Goal: Information Seeking & Learning: Learn about a topic

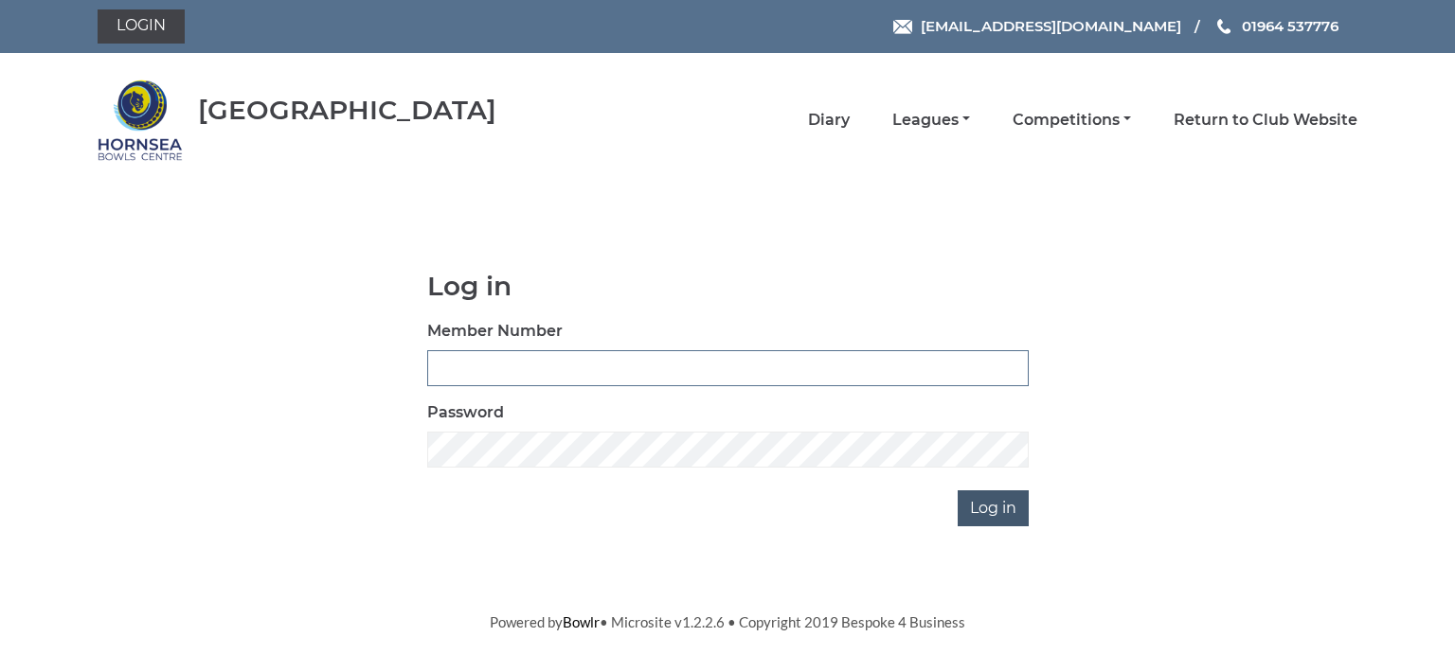
type input "0713"
click at [985, 504] on input "Log in" at bounding box center [993, 509] width 71 height 36
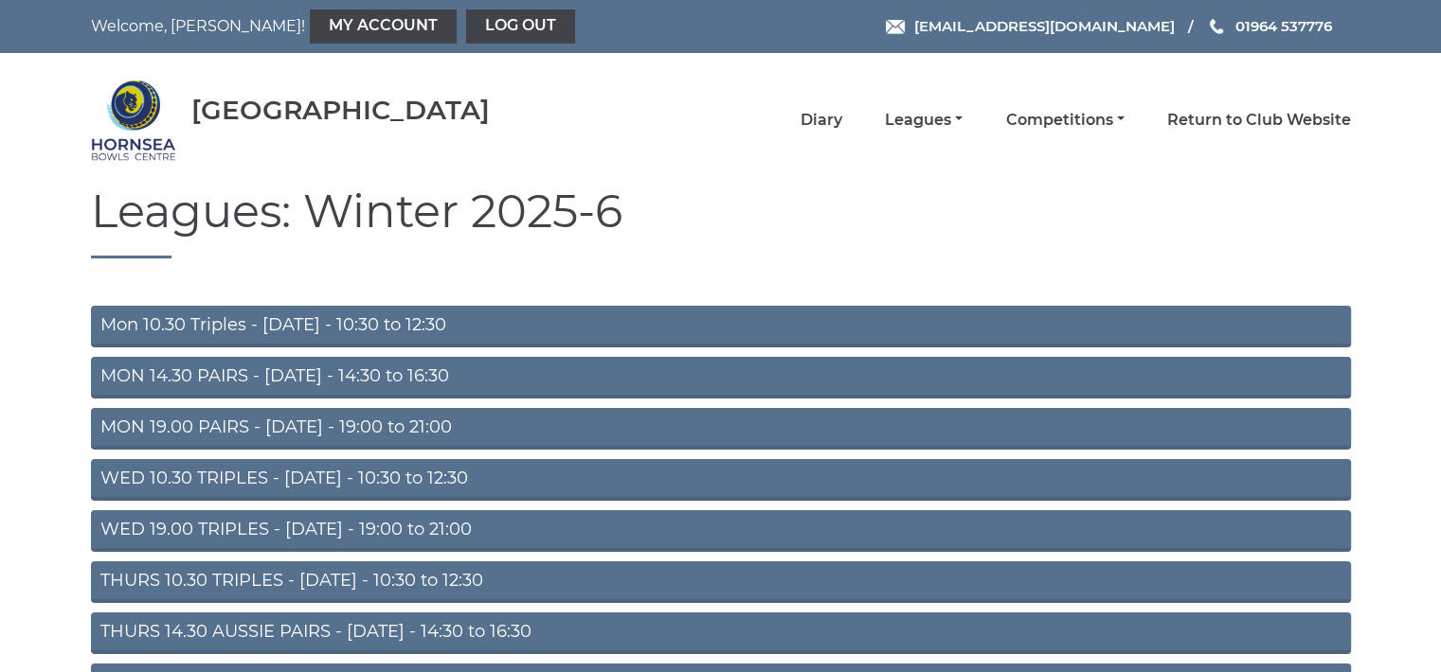
click at [383, 319] on link "Mon 10.30 Triples - [DATE] - 10:30 to 12:30" at bounding box center [721, 327] width 1260 height 42
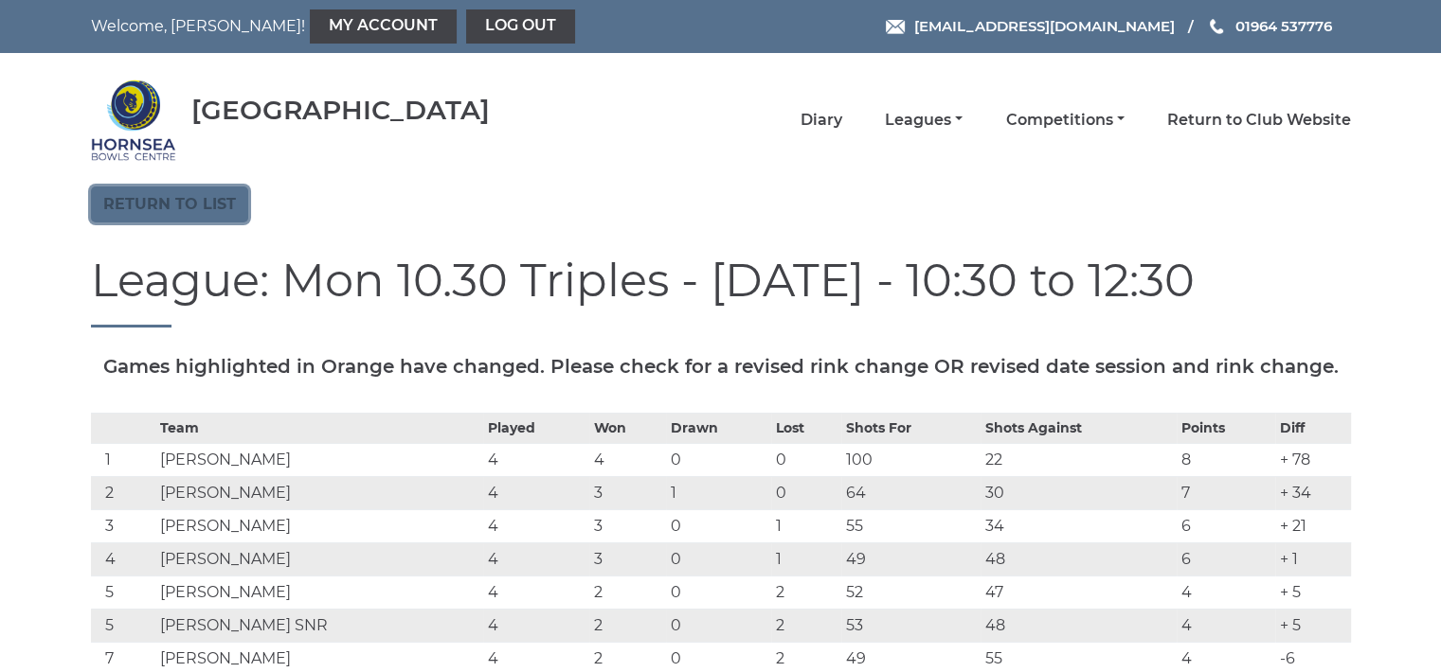
click at [163, 204] on link "Return to list" at bounding box center [169, 205] width 157 height 36
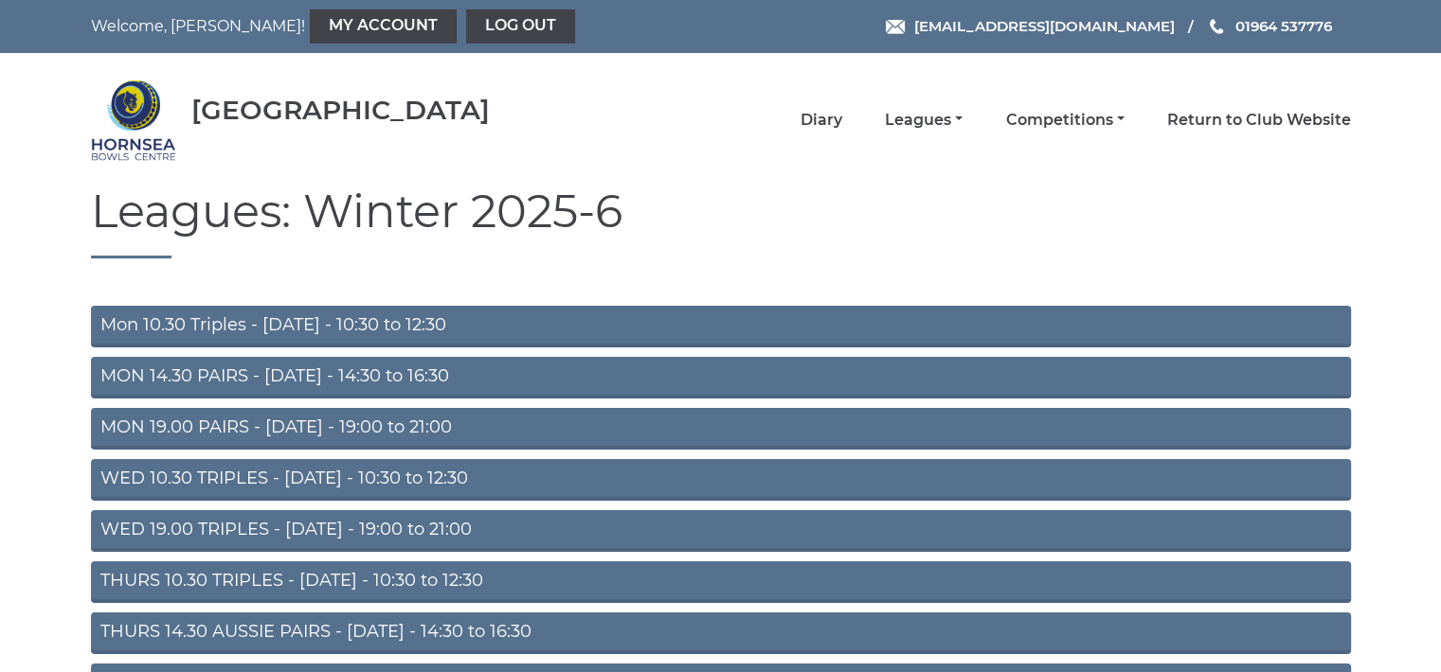
click at [292, 478] on link "WED 10.30 TRIPLES - [DATE] - 10:30 to 12:30" at bounding box center [721, 480] width 1260 height 42
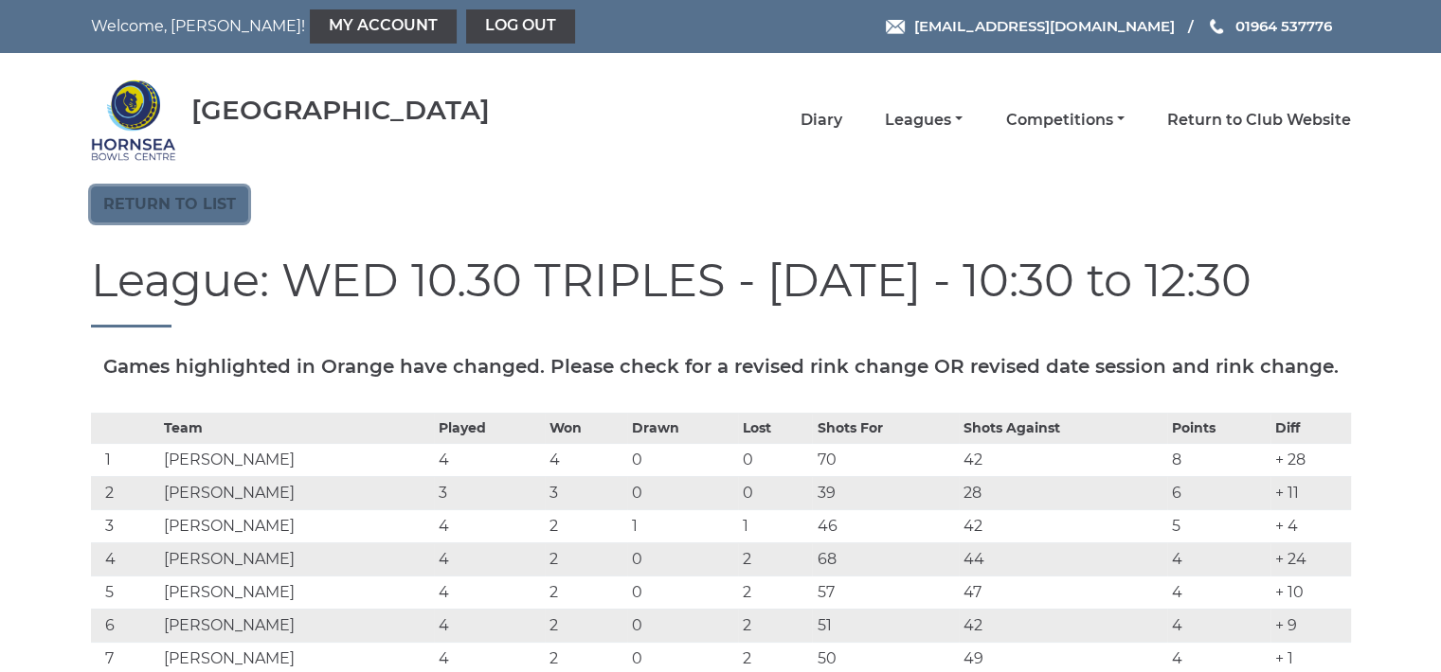
click at [170, 198] on link "Return to list" at bounding box center [169, 205] width 157 height 36
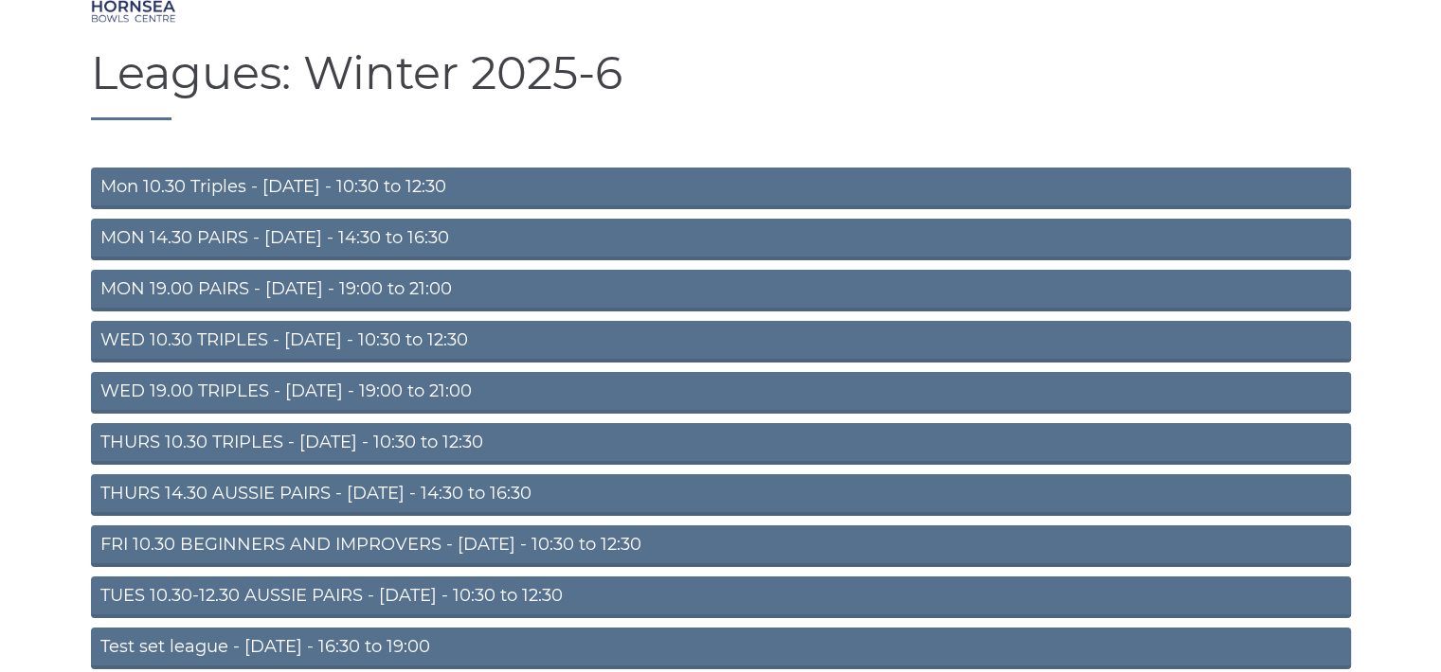
scroll to position [227, 0]
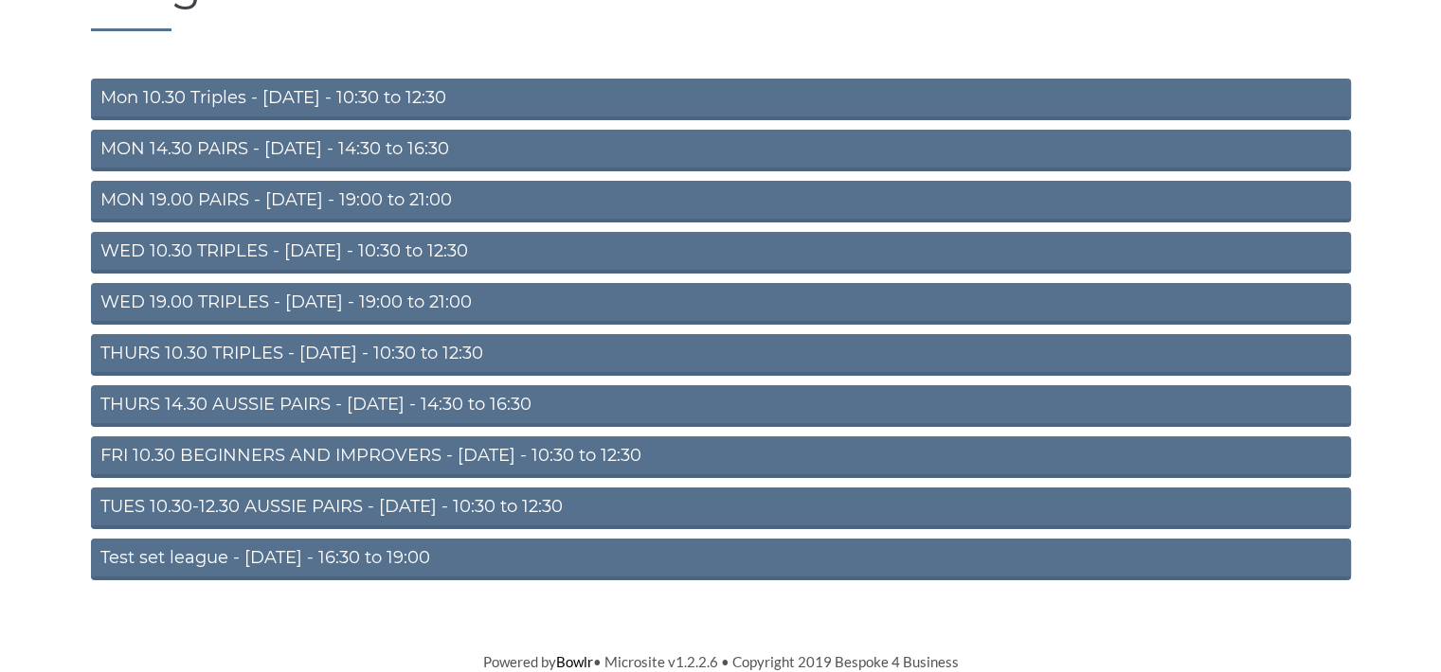
click at [321, 503] on link "TUES 10.30-12.30 AUSSIE PAIRS - Tuesday - 10:30 to 12:30" at bounding box center [721, 509] width 1260 height 42
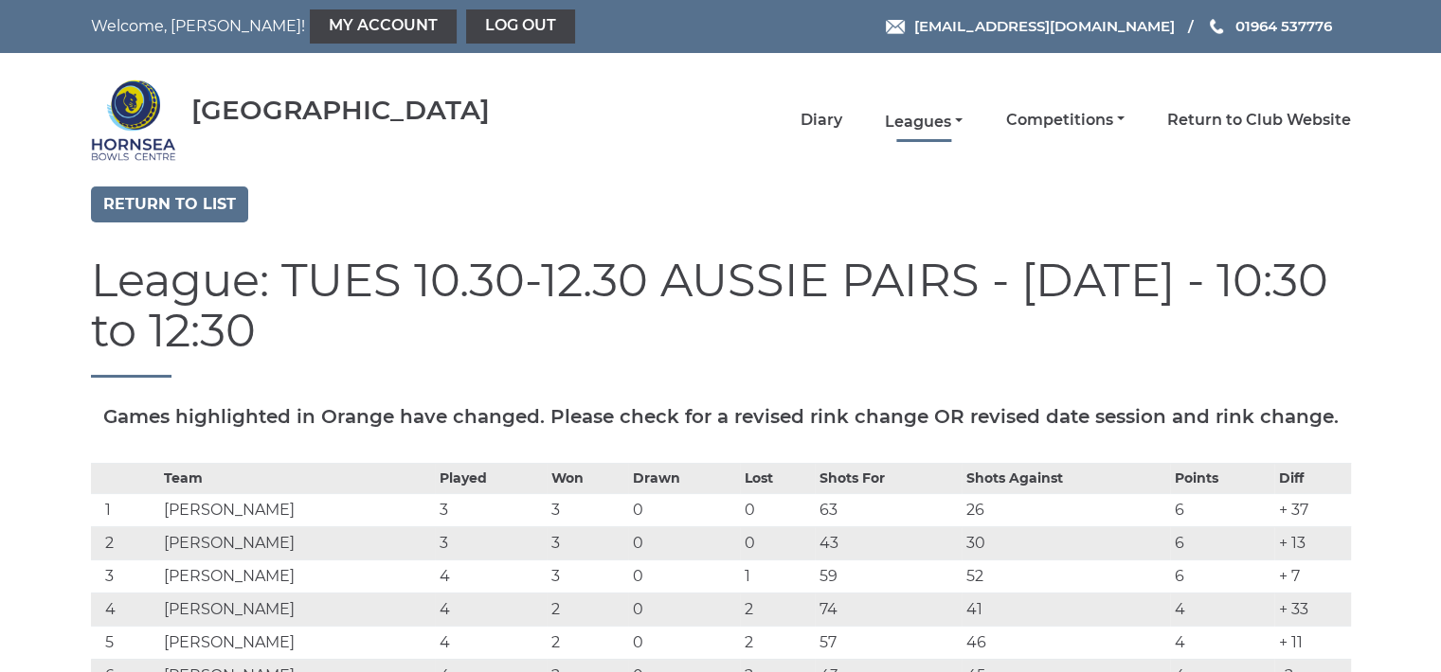
click at [926, 116] on link "Leagues" at bounding box center [924, 122] width 78 height 21
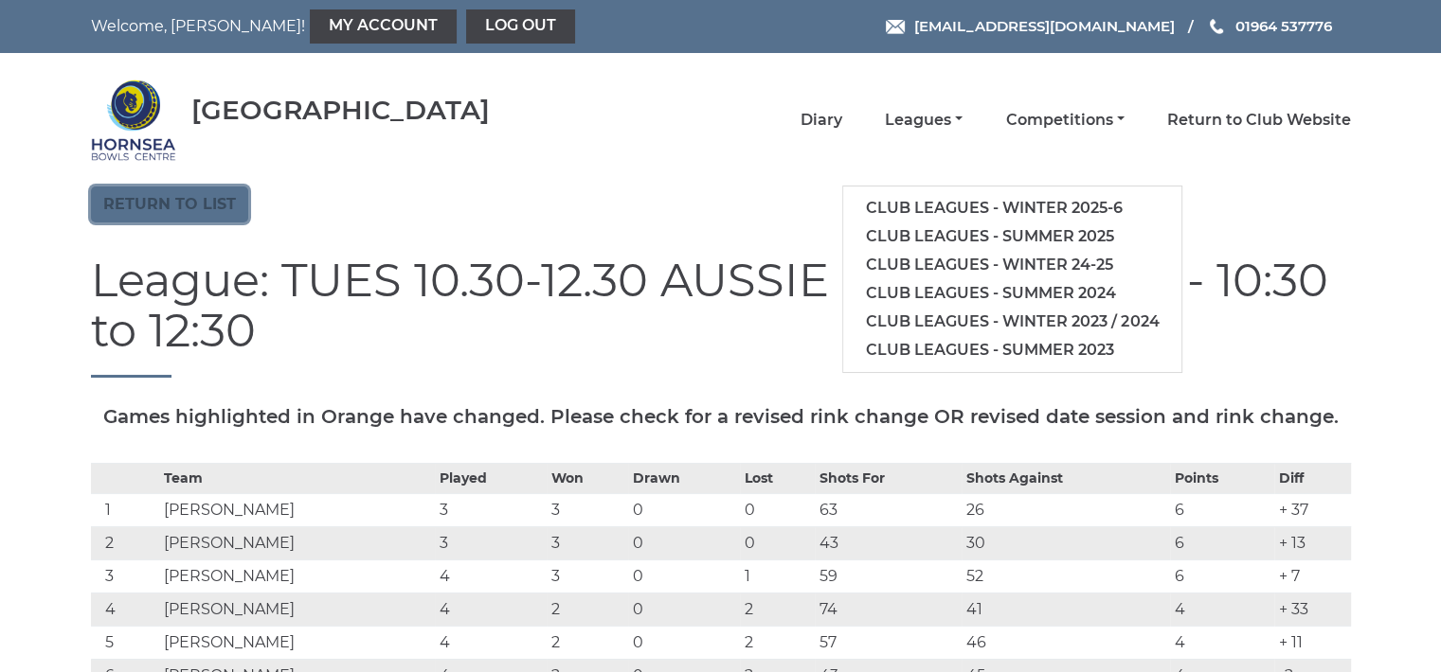
click at [174, 209] on link "Return to list" at bounding box center [169, 205] width 157 height 36
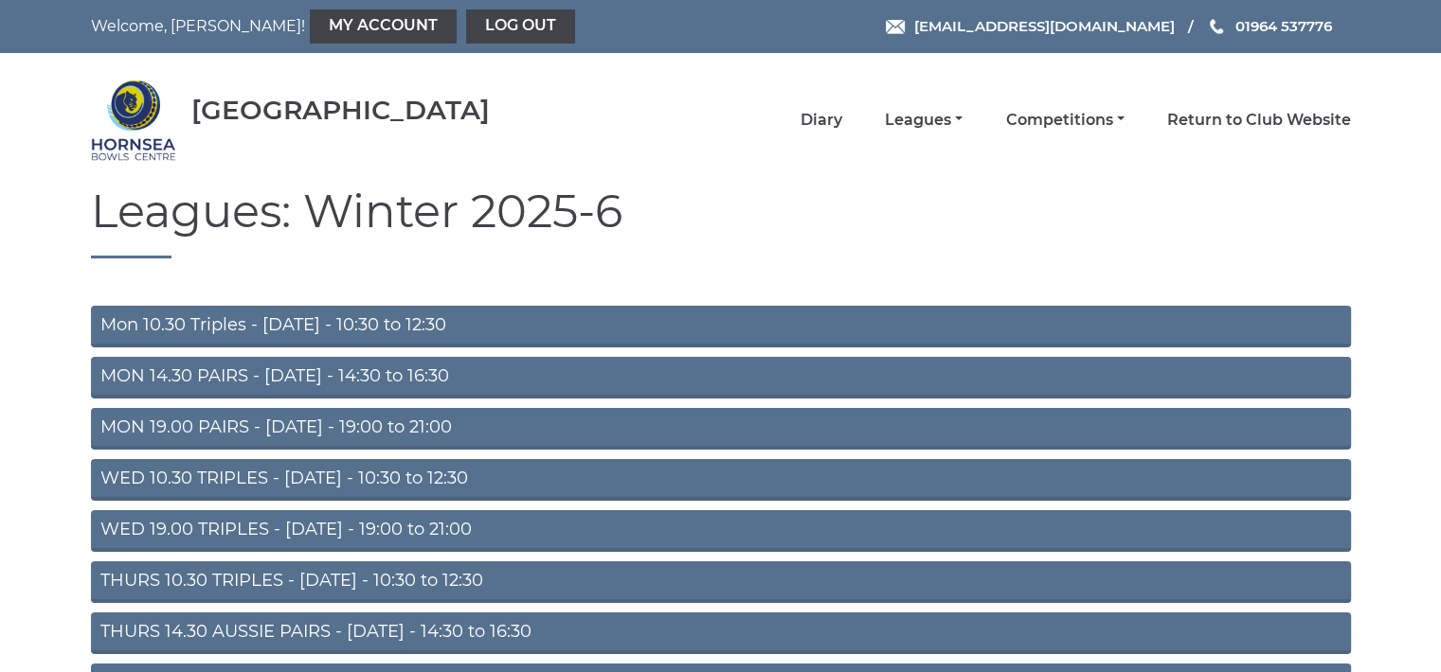
click at [431, 571] on link "THURS 10.30 TRIPLES - [DATE] - 10:30 to 12:30" at bounding box center [721, 583] width 1260 height 42
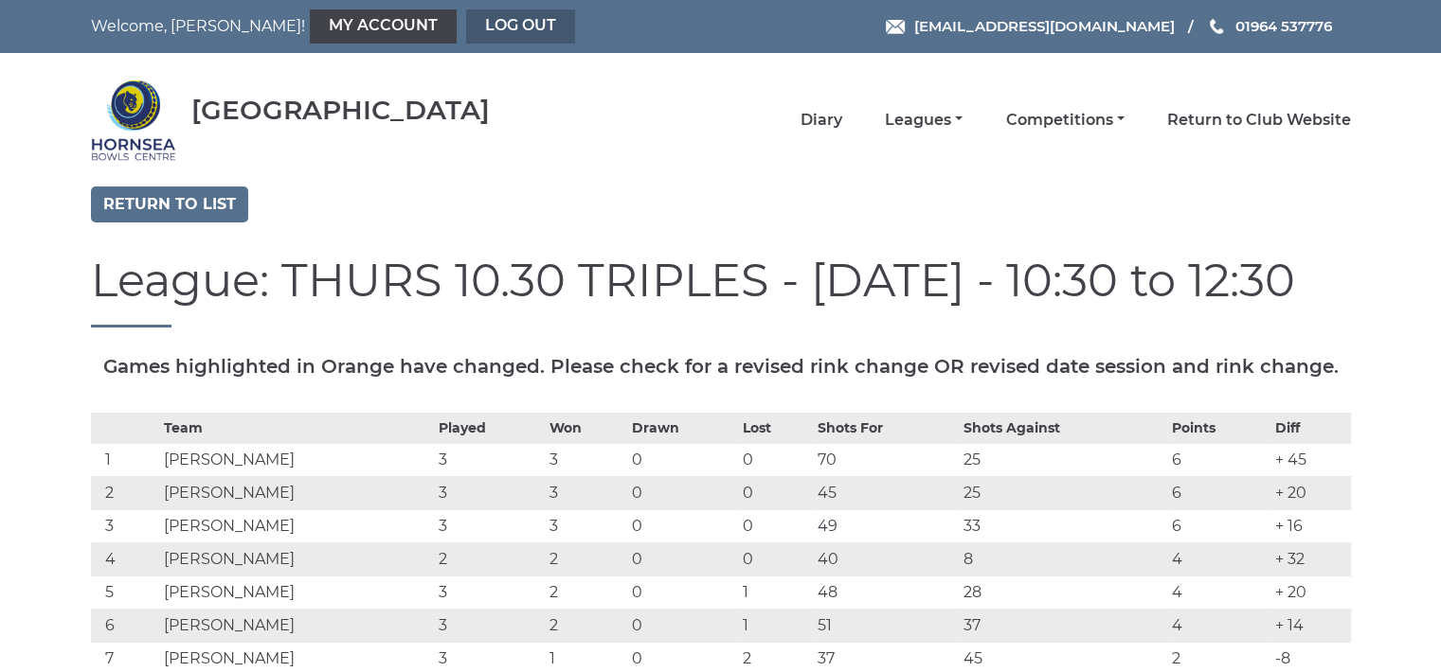
click at [466, 19] on link "Log out" at bounding box center [520, 26] width 109 height 34
